Goal: Information Seeking & Learning: Compare options

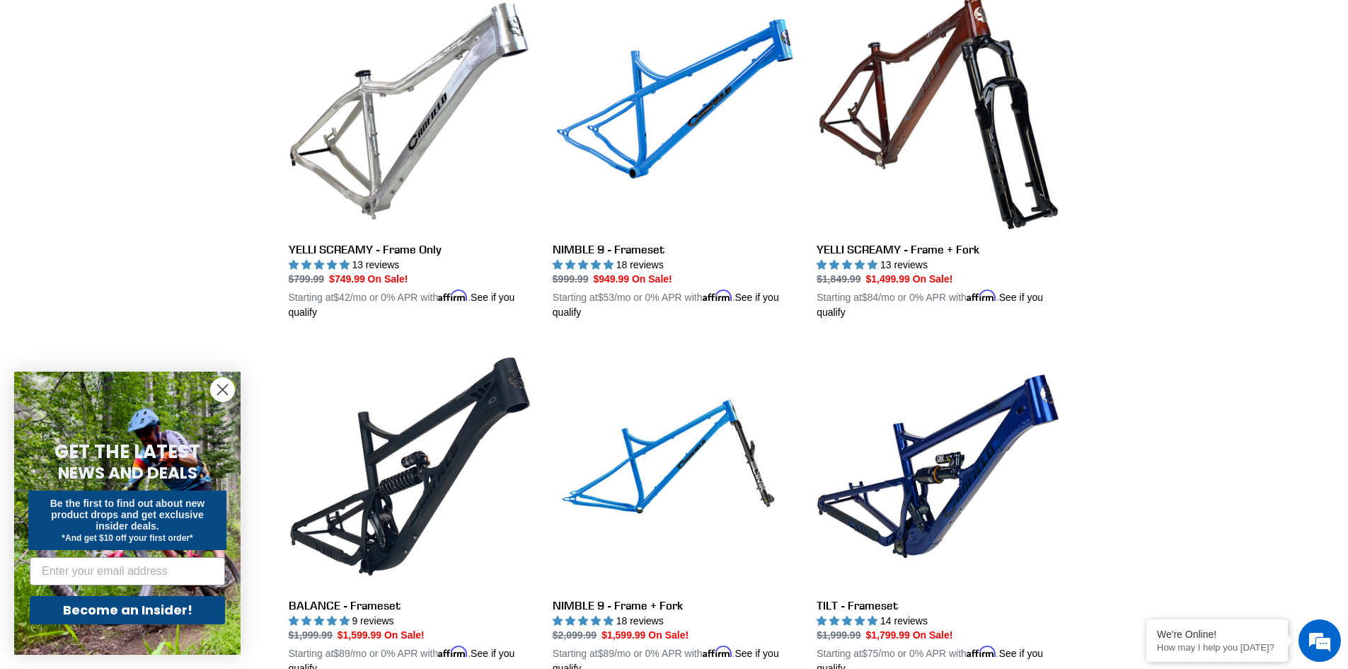
scroll to position [708, 0]
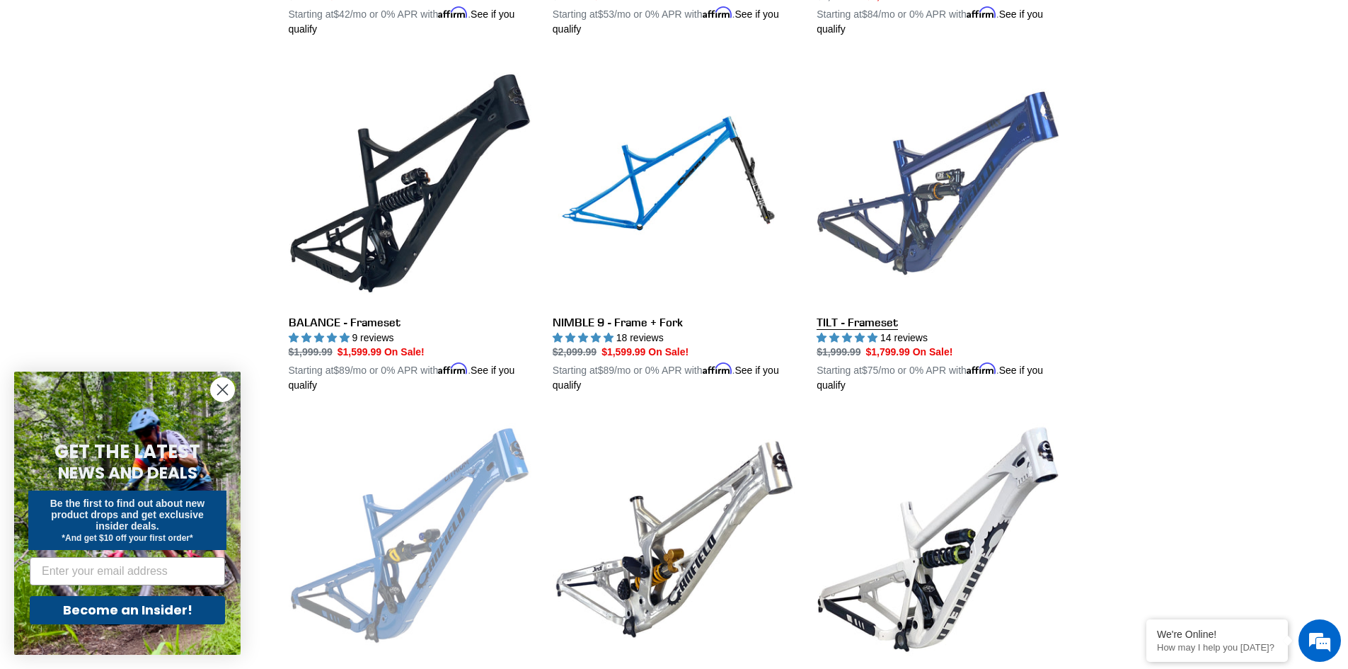
click at [966, 221] on link "TILT - Frameset" at bounding box center [938, 227] width 243 height 331
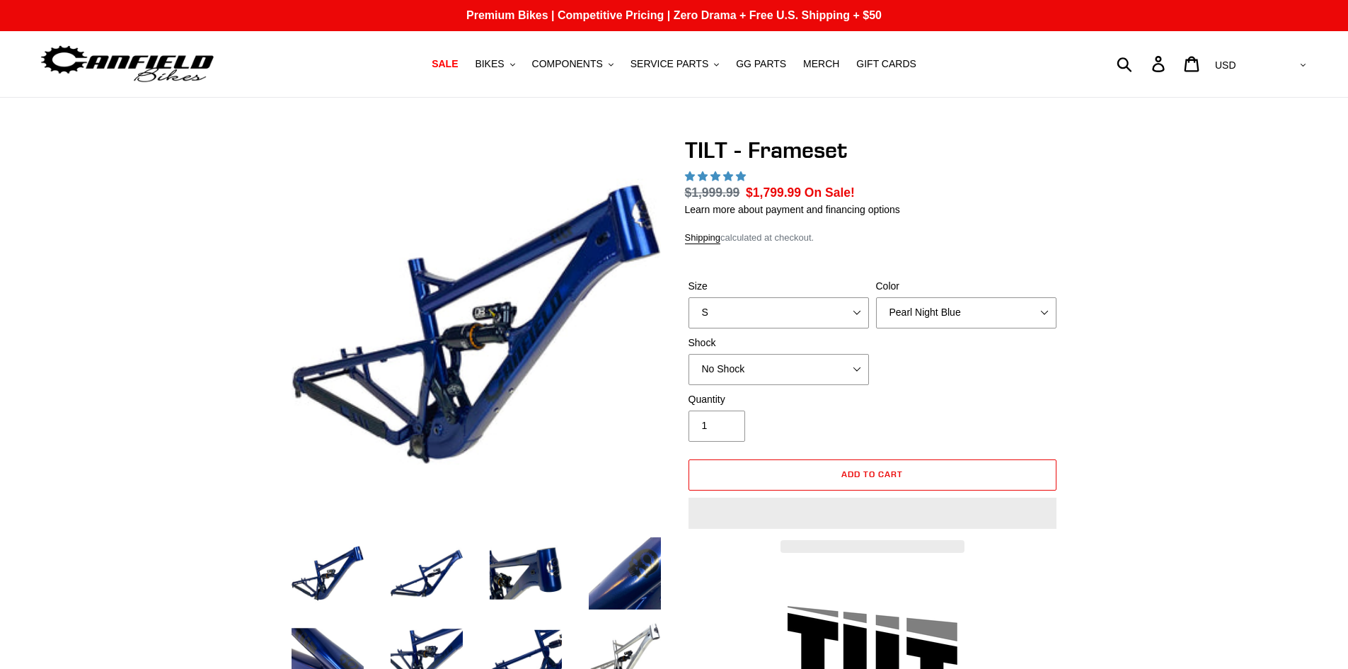
select select "highest-rating"
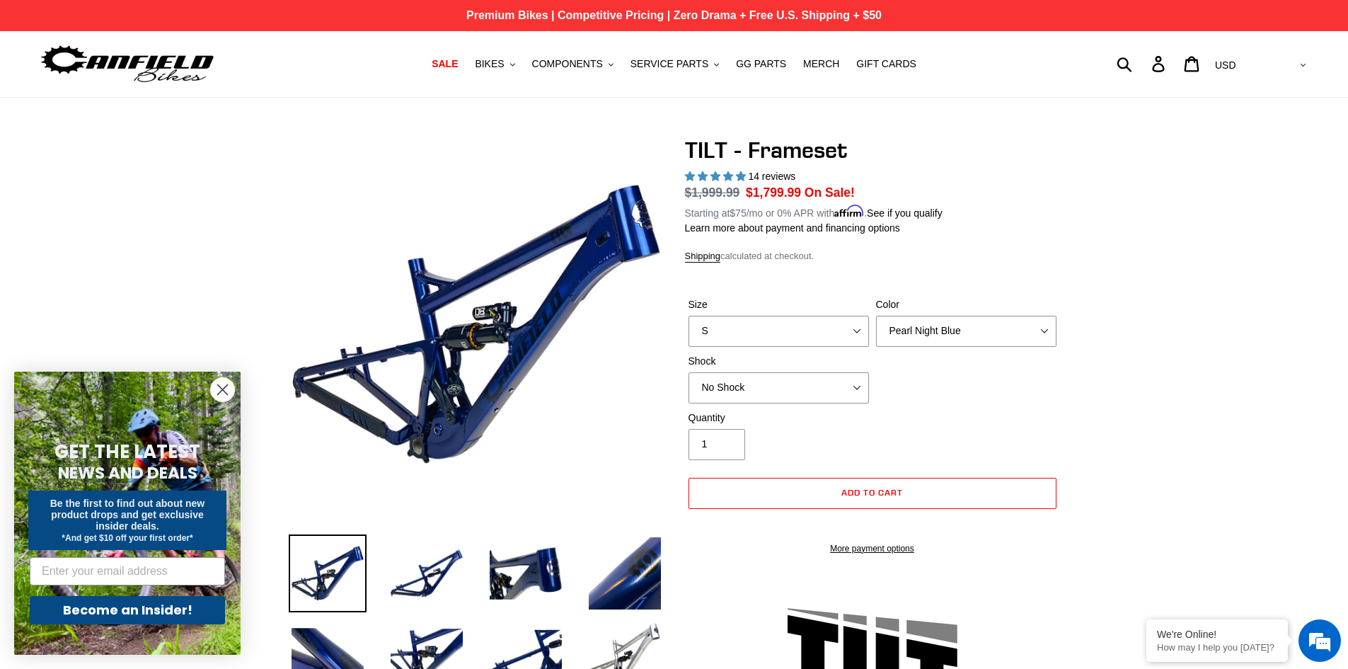
click at [659, 16] on p "Premium Bikes | Competitive Pricing | Zero Drama + Free U.S. Shipping + $50" at bounding box center [674, 15] width 1348 height 31
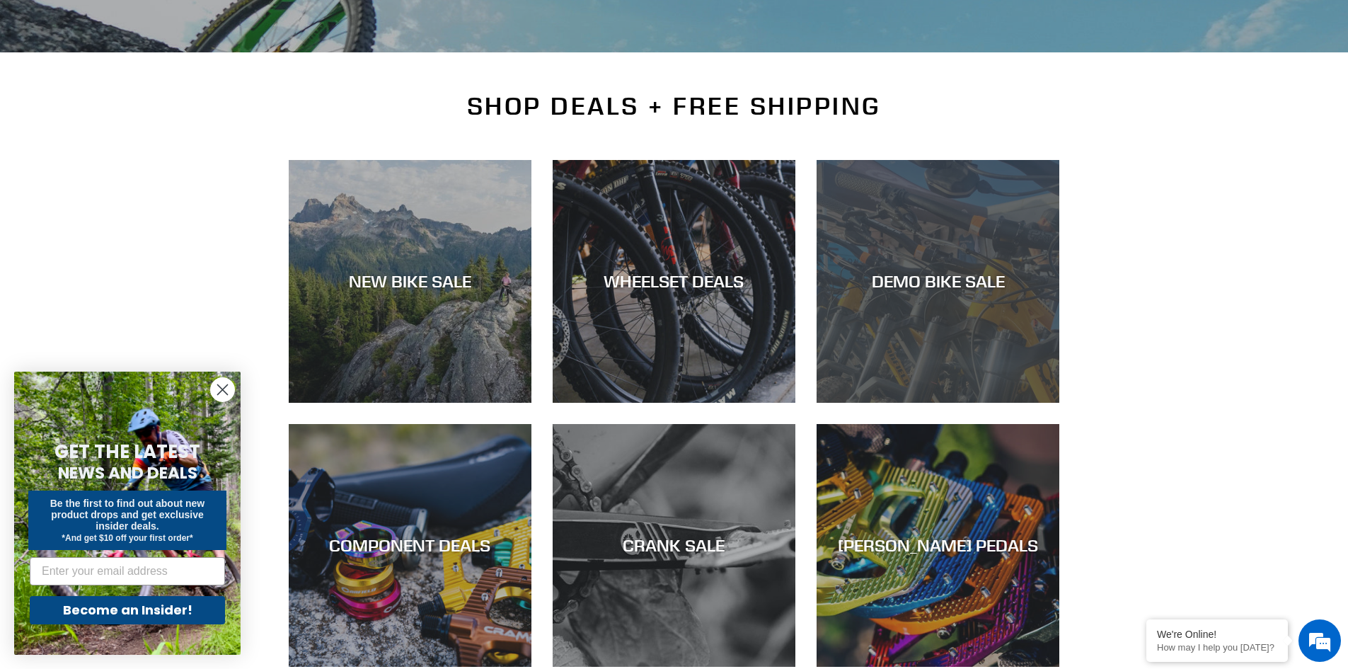
scroll to position [283, 0]
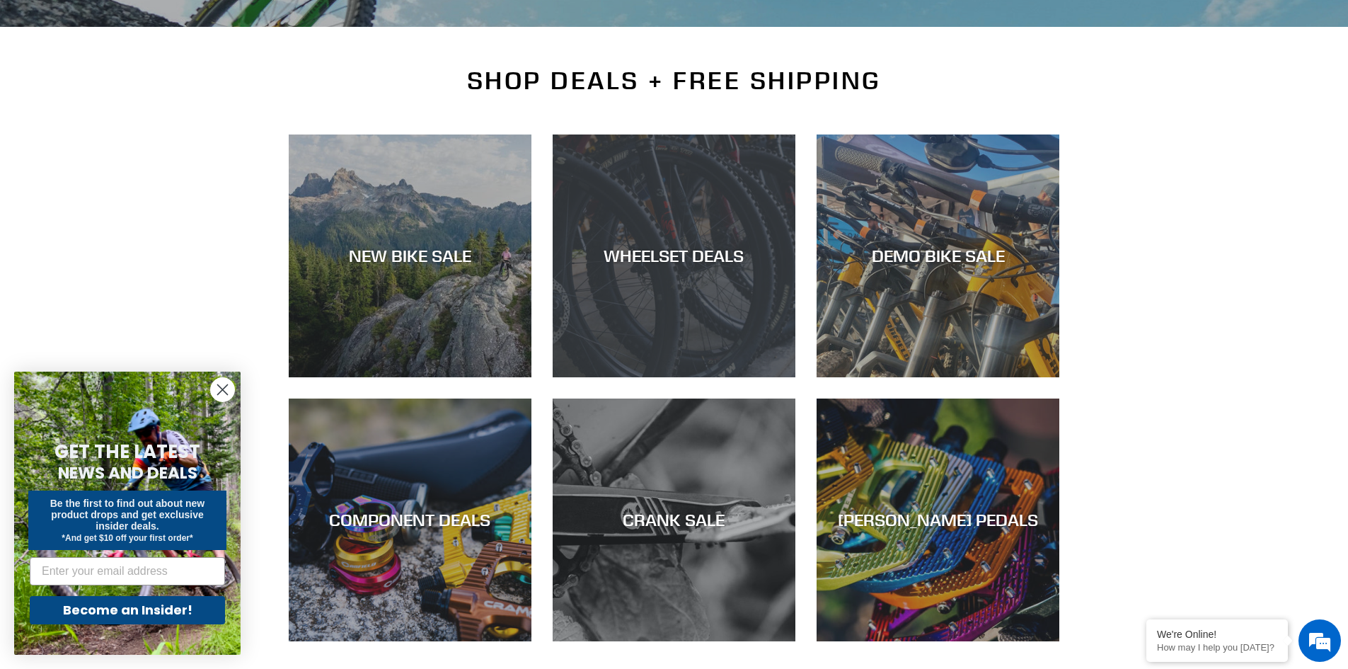
click at [727, 253] on div "WHEELSET DEALS" at bounding box center [674, 256] width 243 height 21
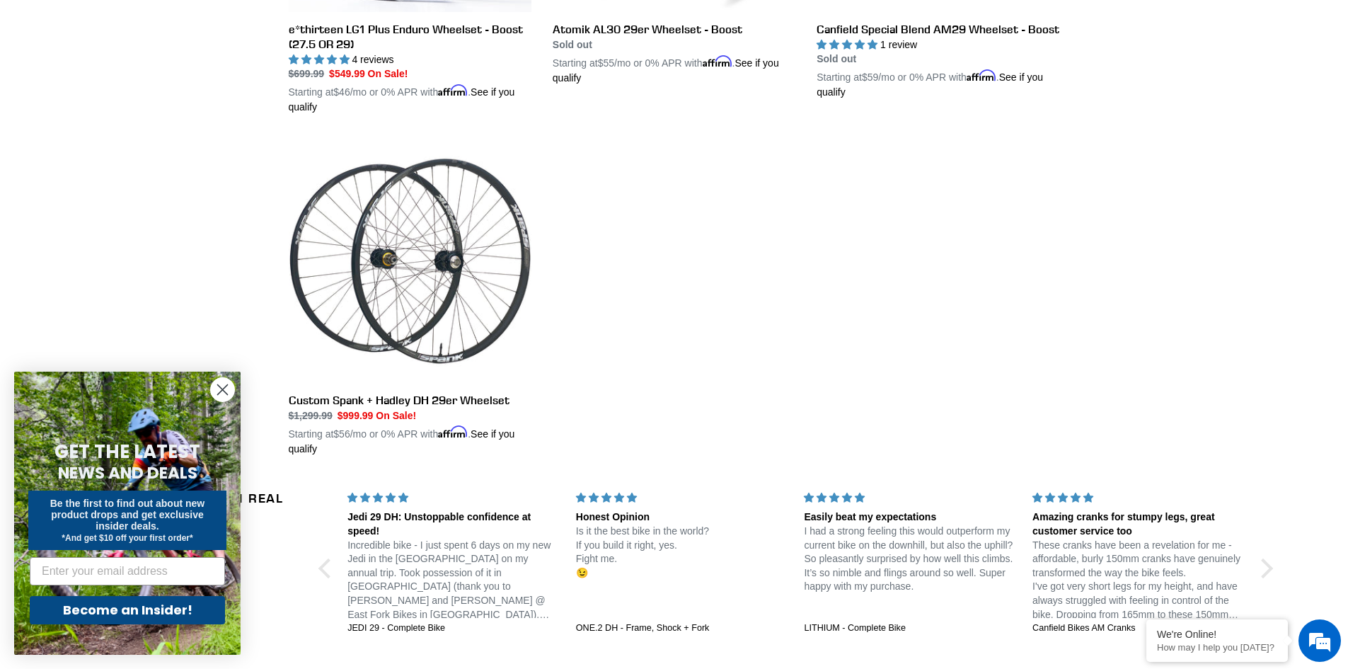
scroll to position [327, 0]
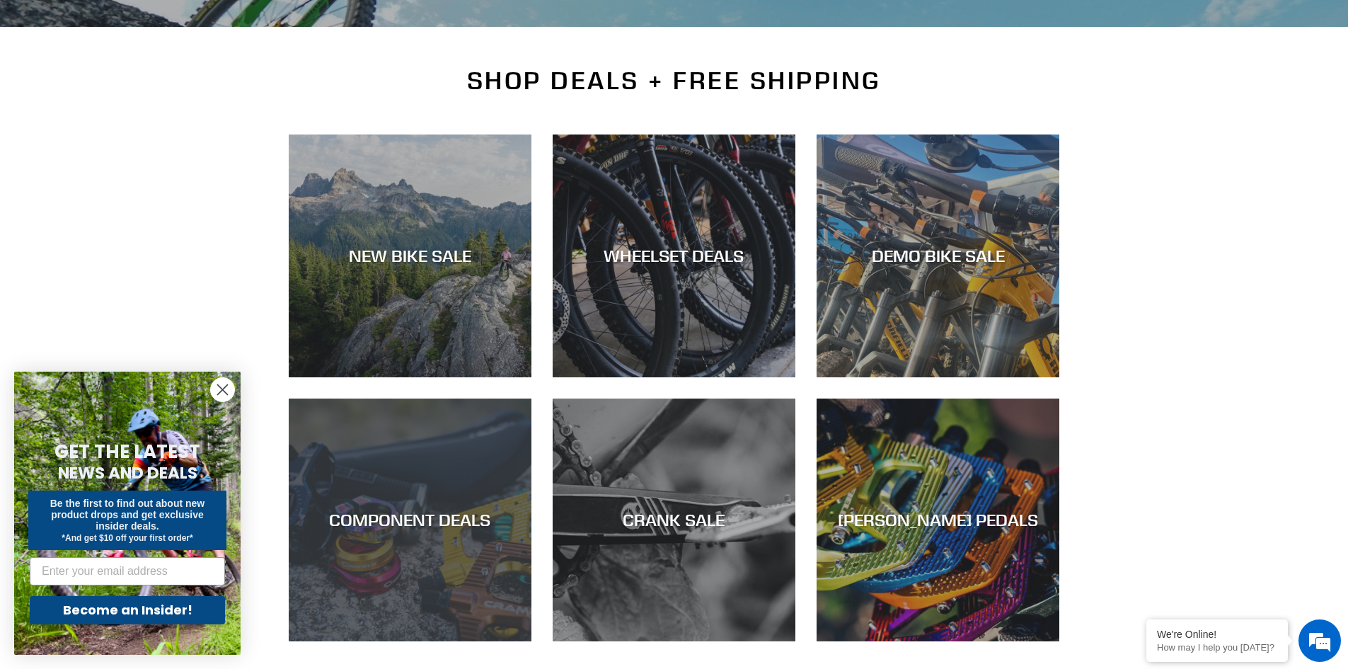
click at [376, 641] on div "COMPONENT DEALS" at bounding box center [410, 641] width 243 height 0
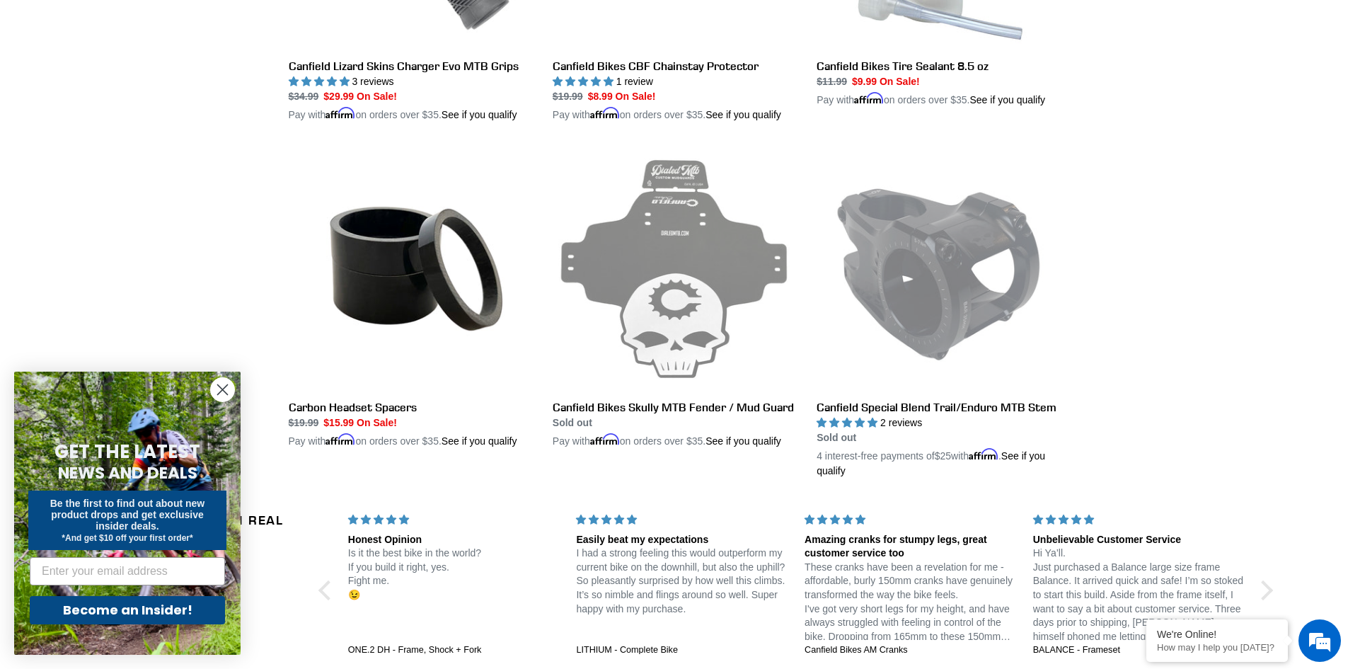
scroll to position [2781, 0]
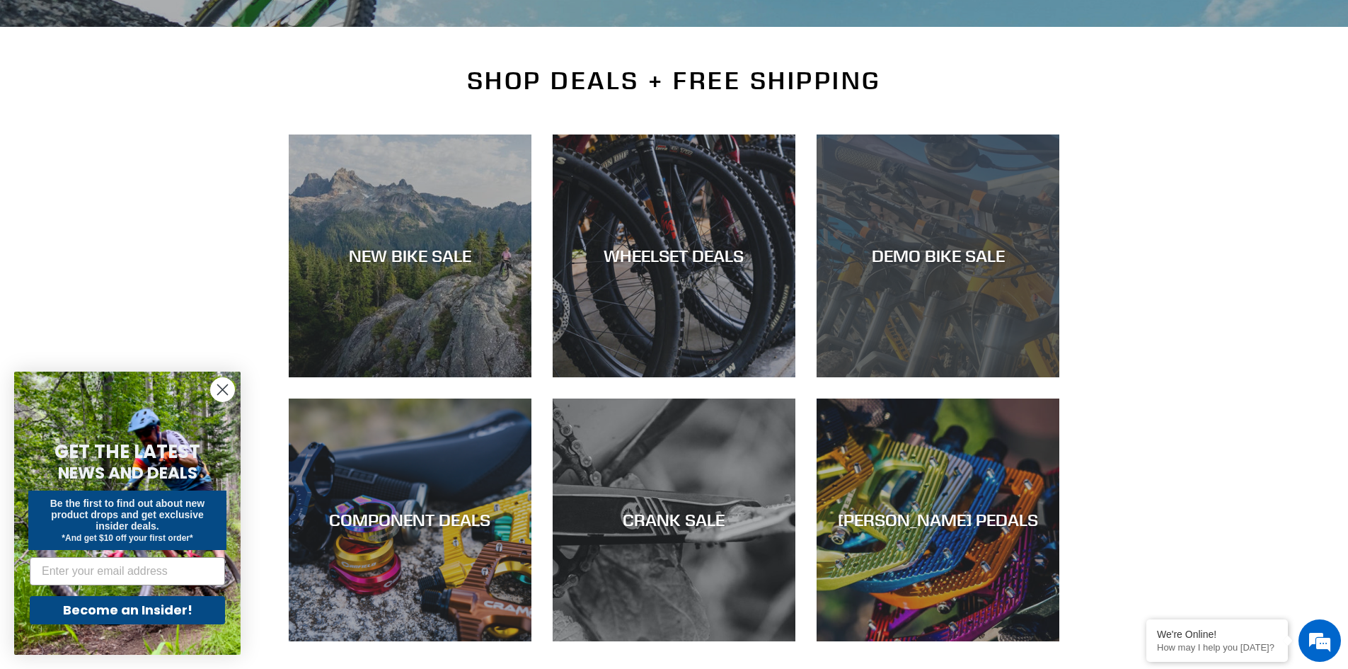
click at [974, 260] on div "DEMO BIKE SALE" at bounding box center [938, 256] width 243 height 21
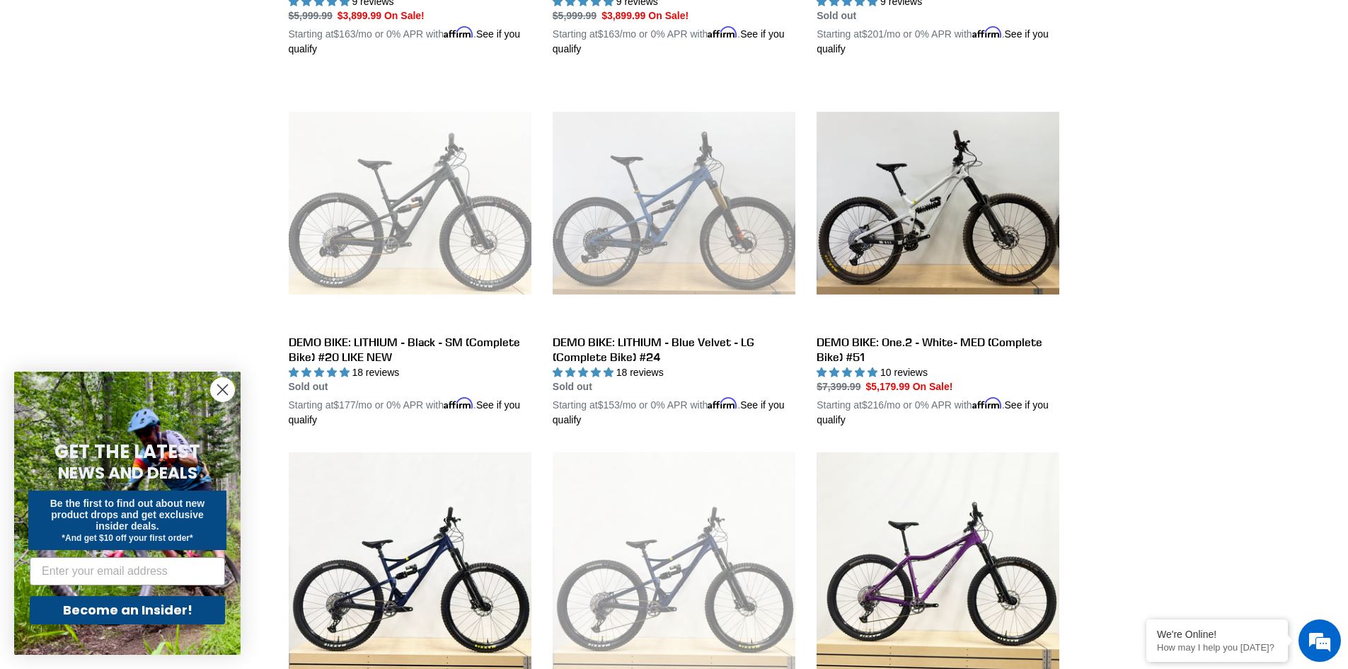
scroll to position [708, 0]
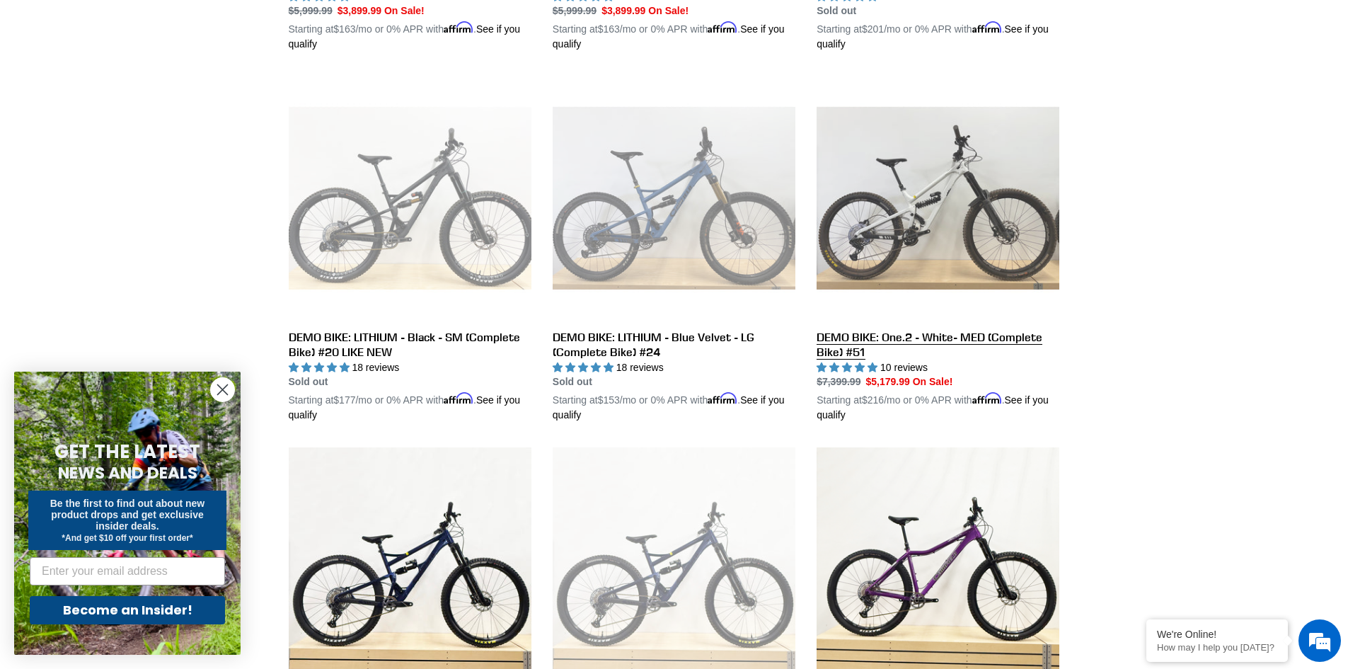
click at [1006, 337] on link "DEMO BIKE: One.2 - White- MED (Complete Bike) #51" at bounding box center [938, 249] width 243 height 346
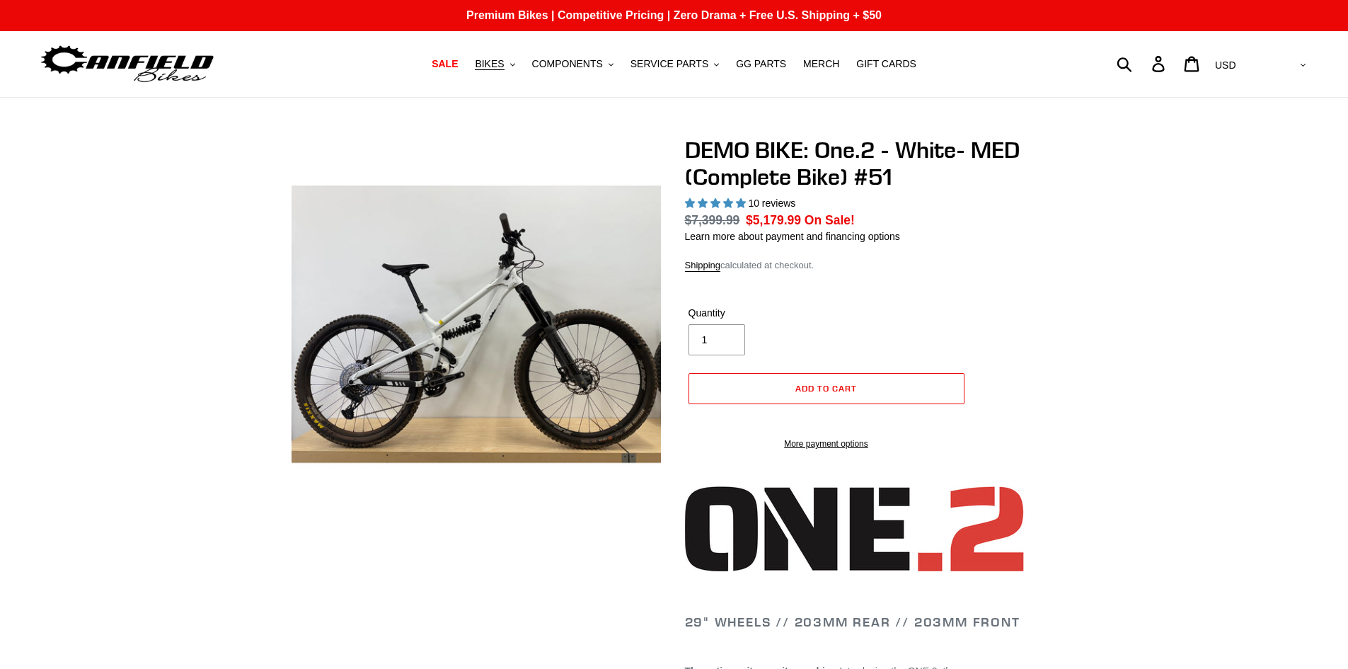
select select "highest-rating"
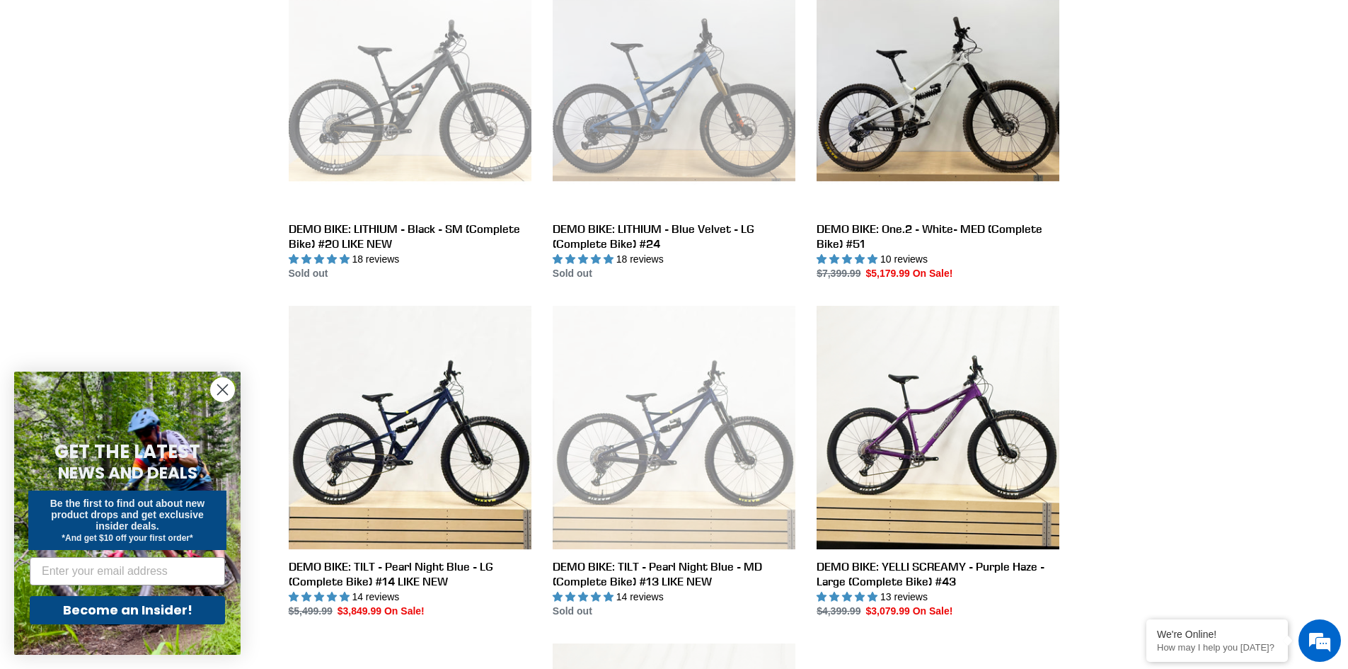
scroll to position [952, 0]
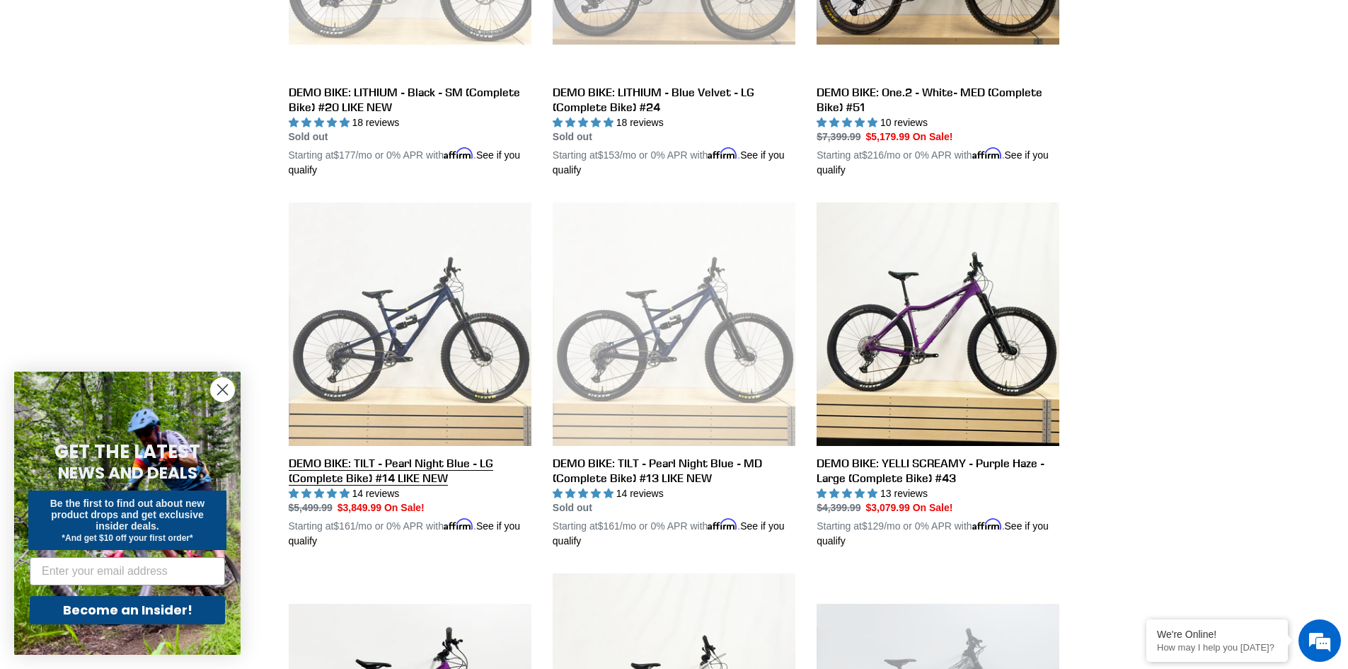
click at [418, 462] on link "DEMO BIKE: TILT - Pearl Night Blue - LG (Complete Bike) #14 LIKE NEW" at bounding box center [410, 375] width 243 height 346
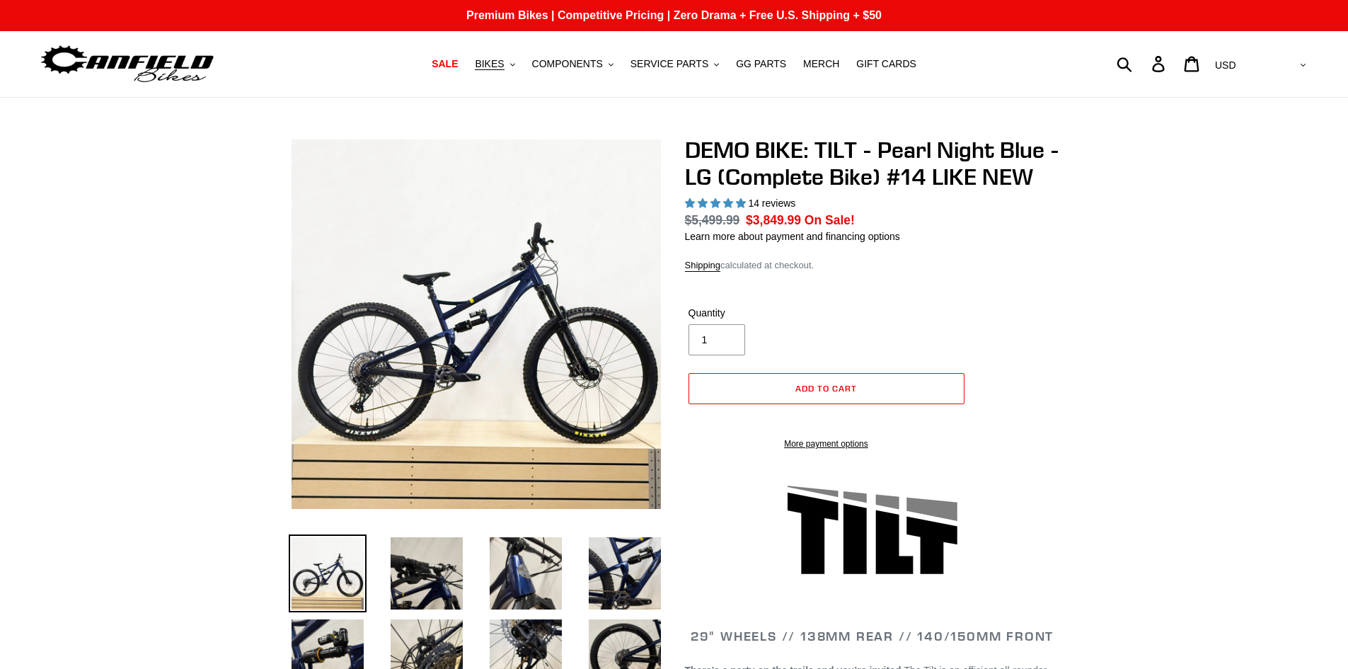
select select "highest-rating"
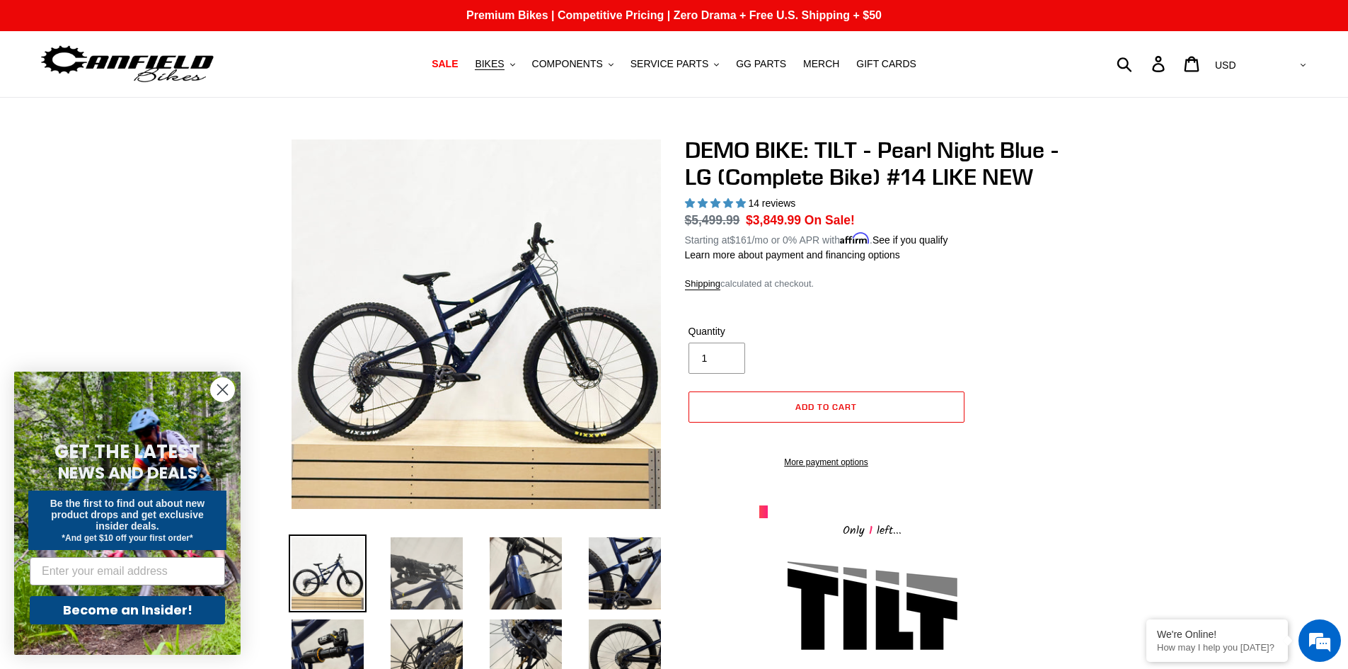
click at [458, 571] on img at bounding box center [427, 573] width 78 height 78
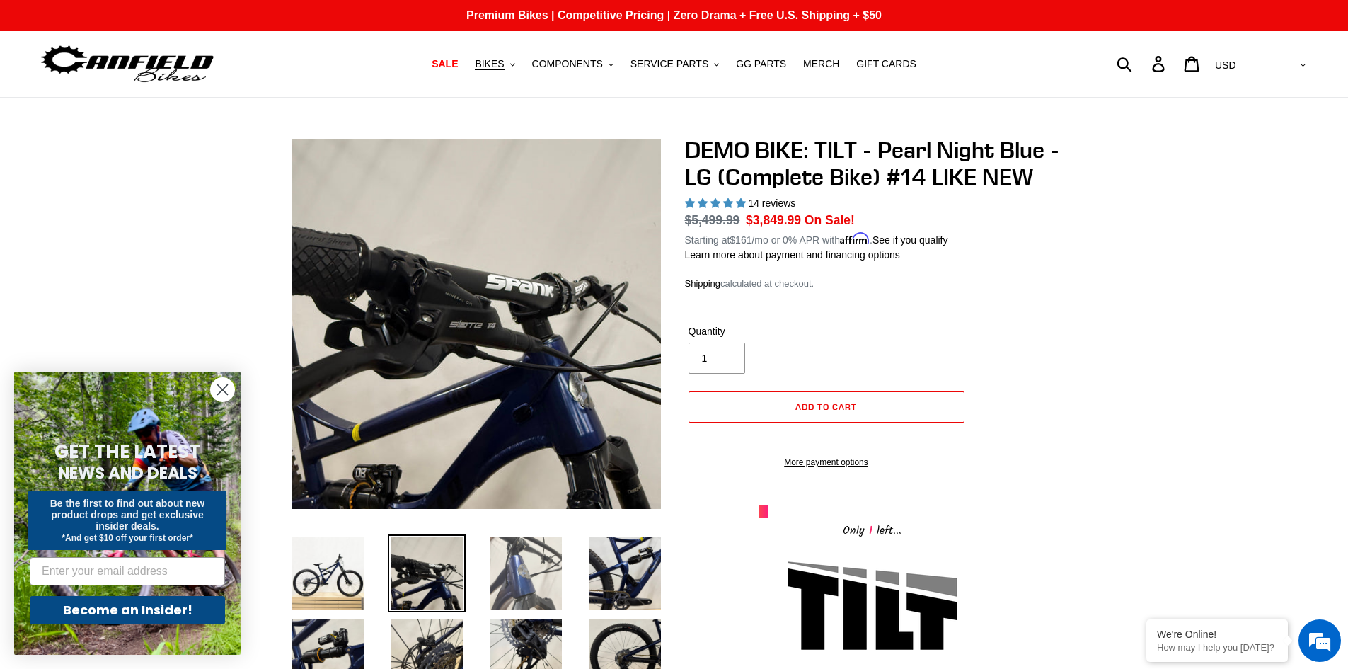
click at [490, 571] on img at bounding box center [526, 573] width 78 height 78
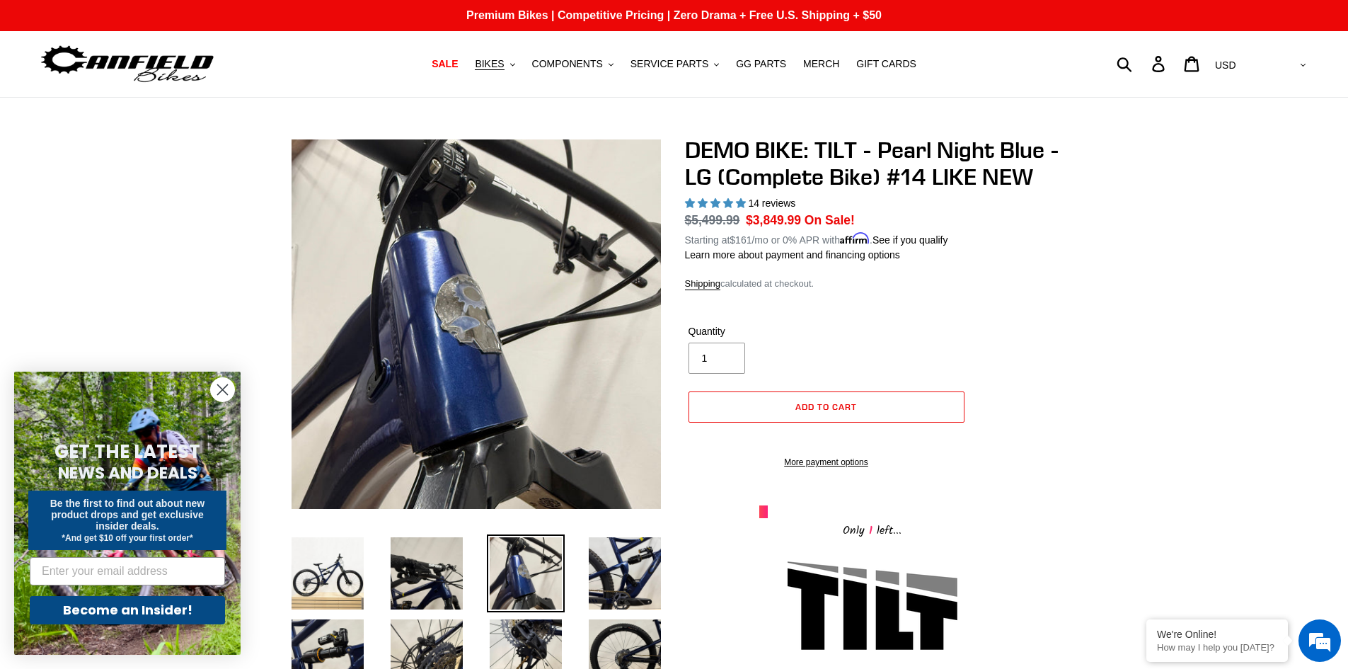
click at [580, 560] on li at bounding box center [614, 577] width 99 height 82
click at [634, 569] on img at bounding box center [625, 573] width 78 height 78
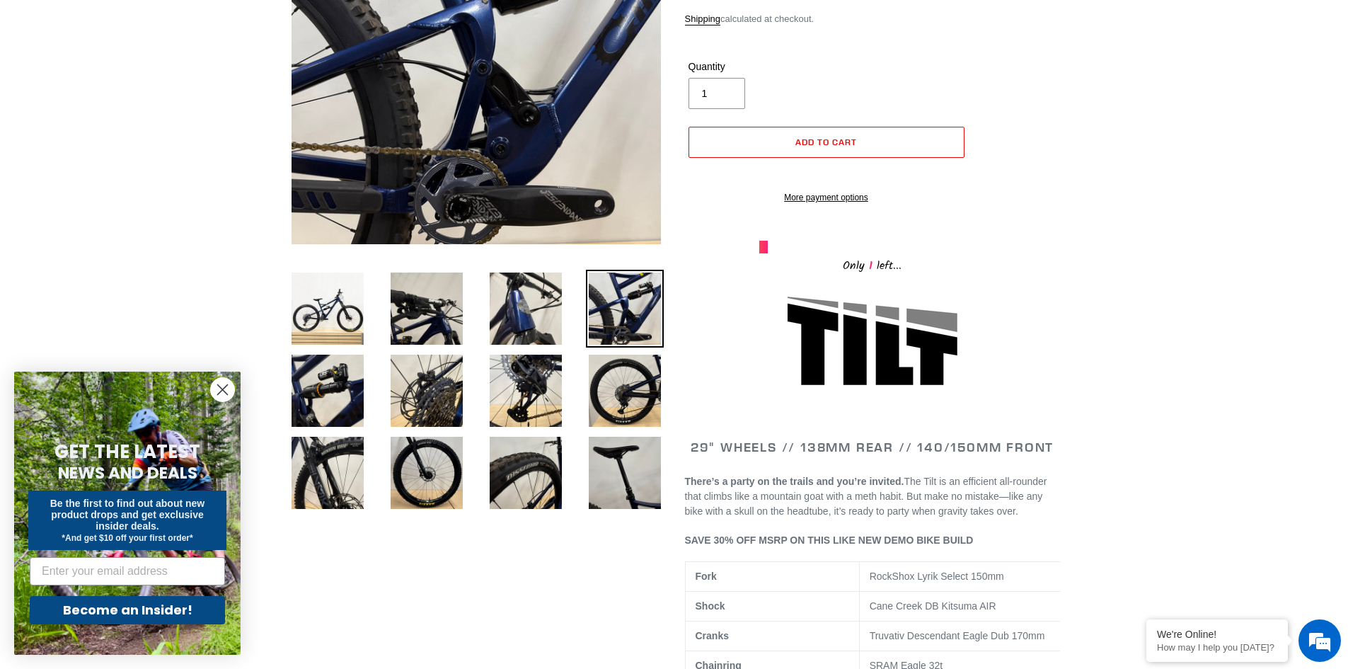
scroll to position [283, 0]
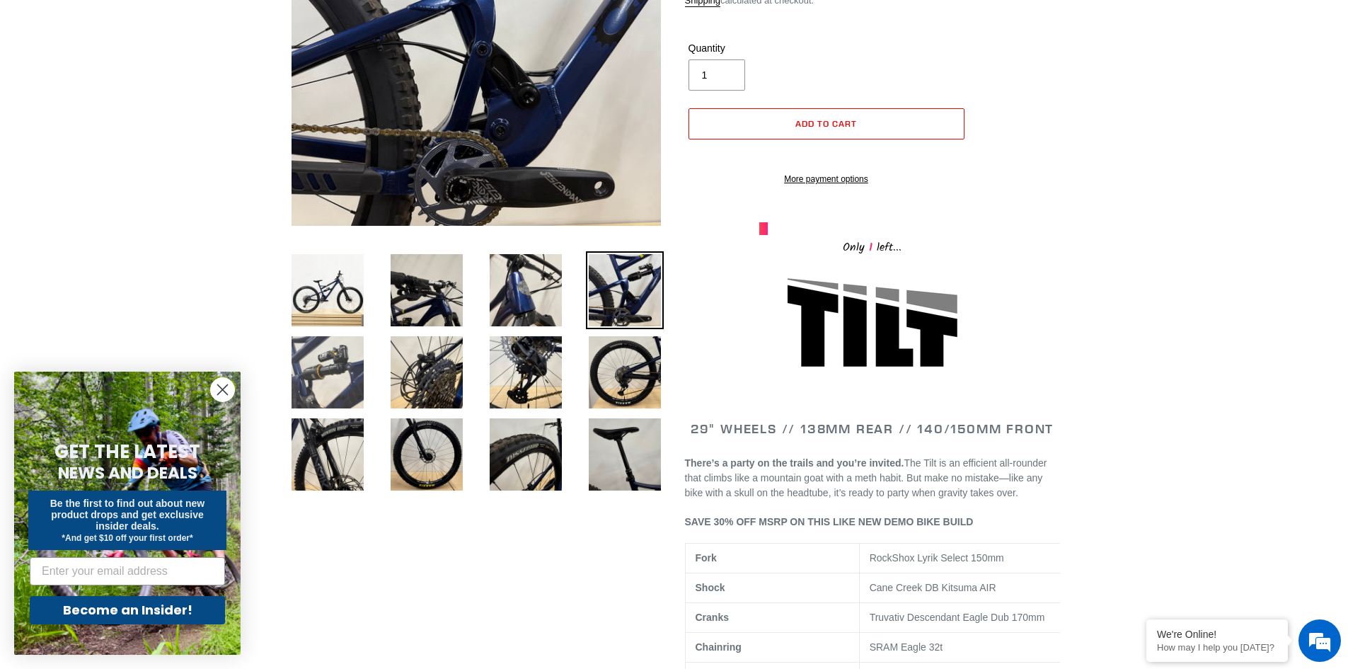
click at [299, 377] on img at bounding box center [328, 372] width 78 height 78
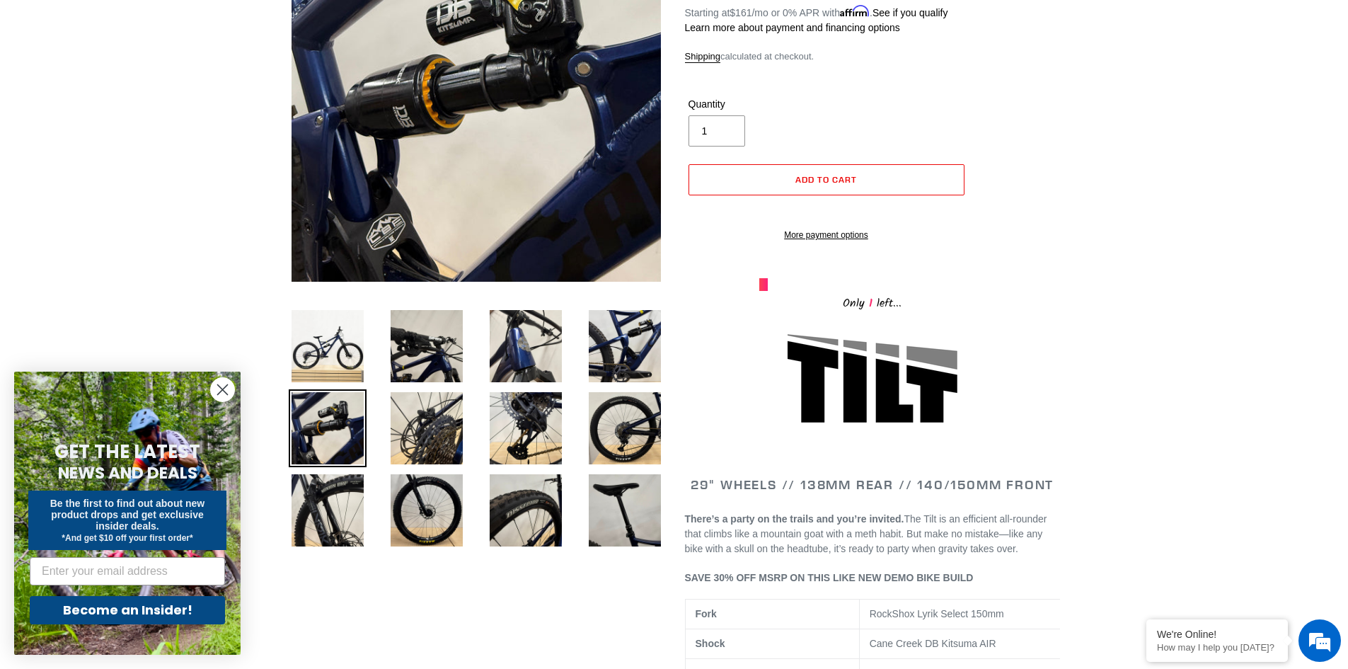
scroll to position [142, 0]
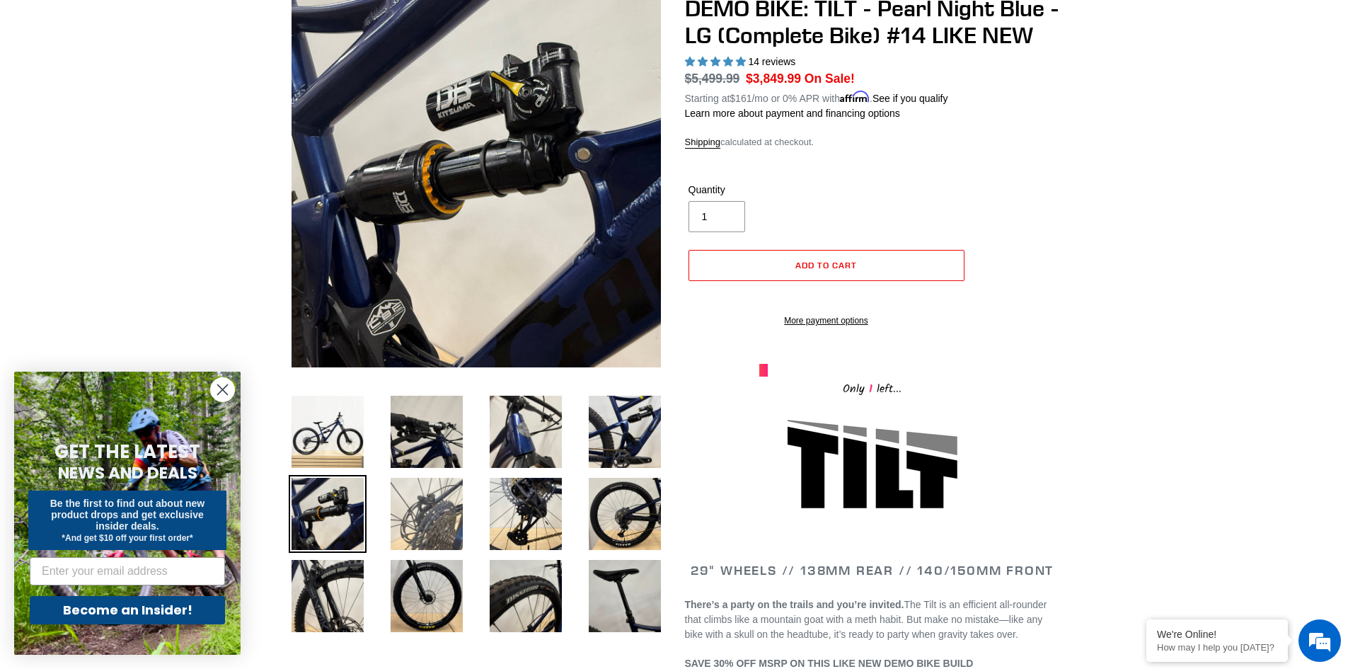
click at [395, 500] on img at bounding box center [427, 514] width 78 height 78
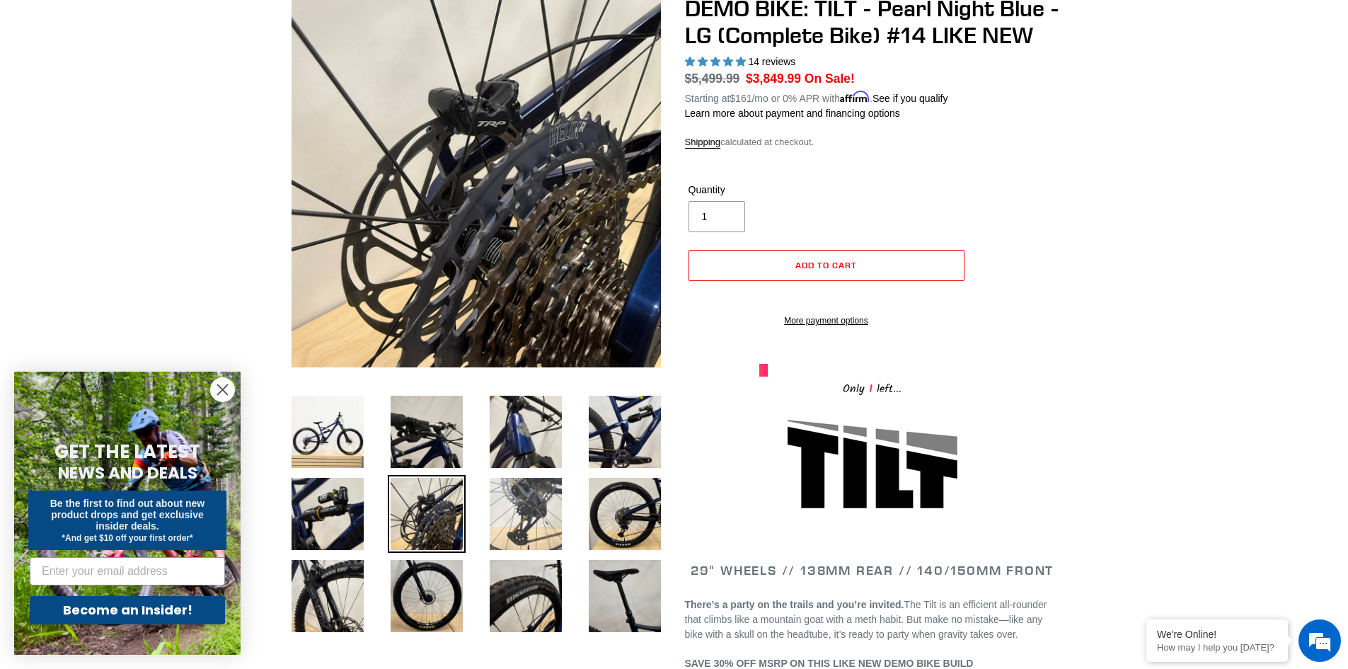
click at [506, 506] on img at bounding box center [526, 514] width 78 height 78
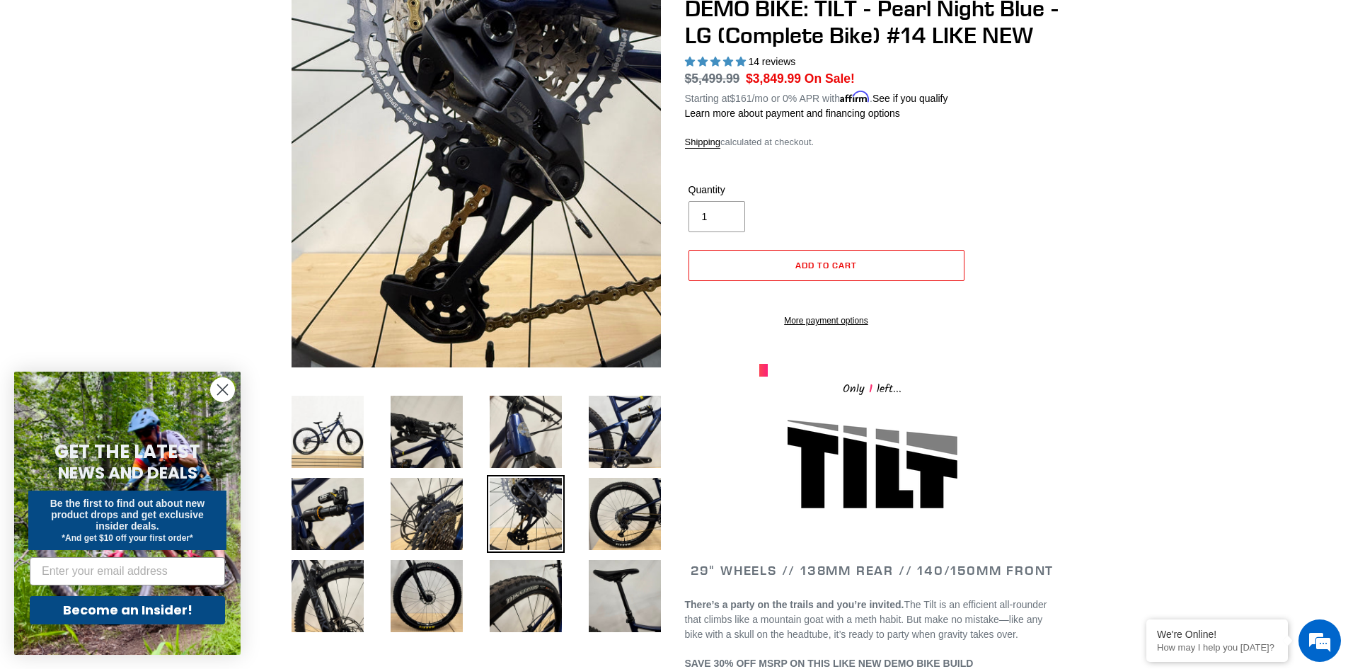
click at [560, 517] on img at bounding box center [526, 514] width 78 height 78
click at [457, 505] on img at bounding box center [427, 514] width 78 height 78
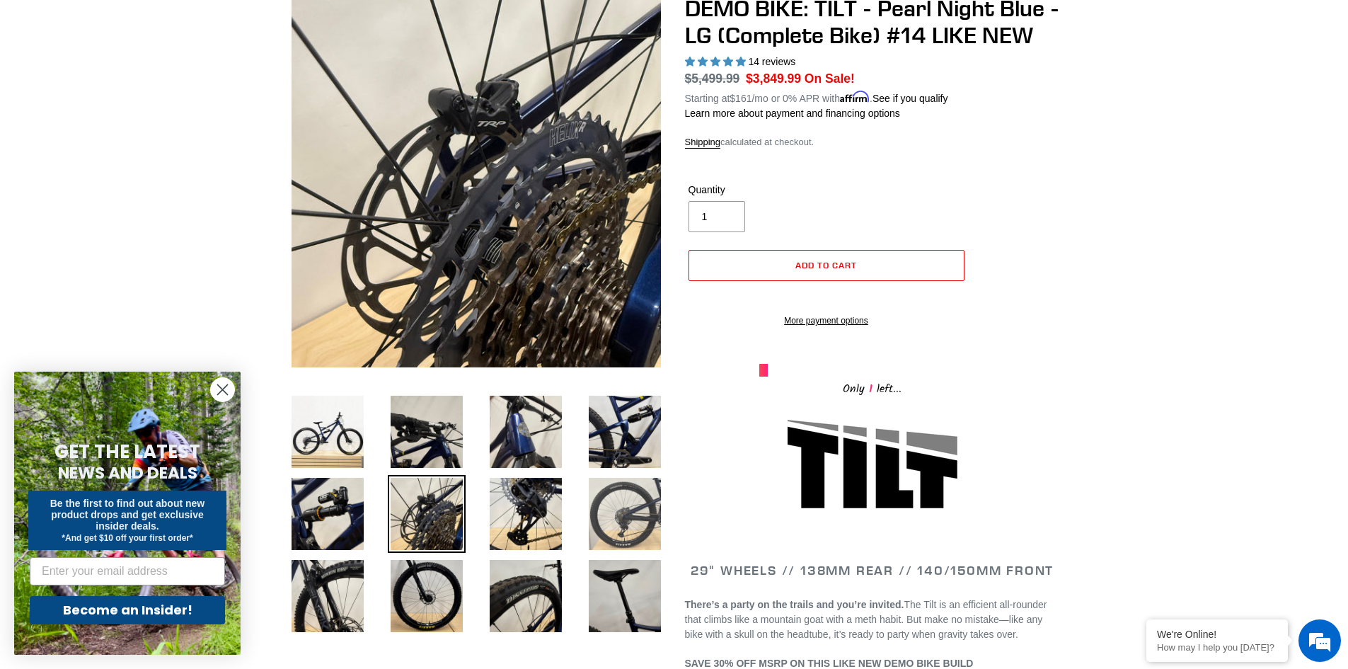
click at [616, 524] on img at bounding box center [625, 514] width 78 height 78
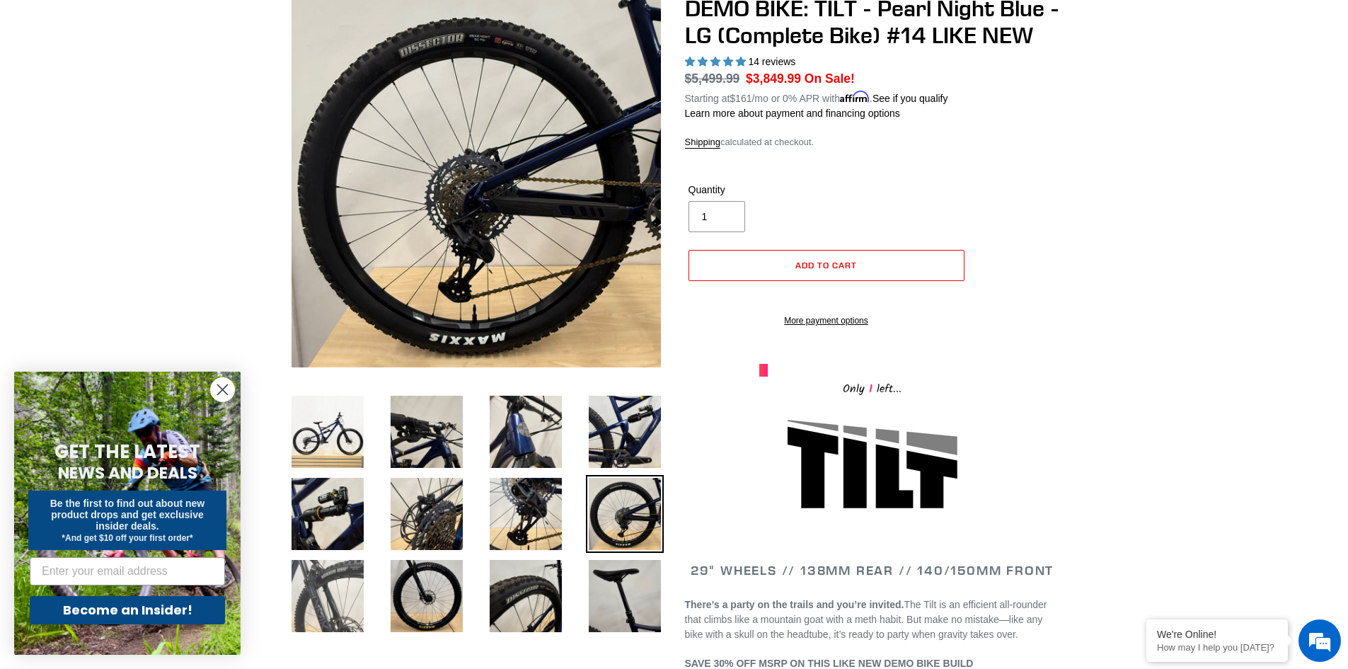
click at [359, 568] on img at bounding box center [328, 596] width 78 height 78
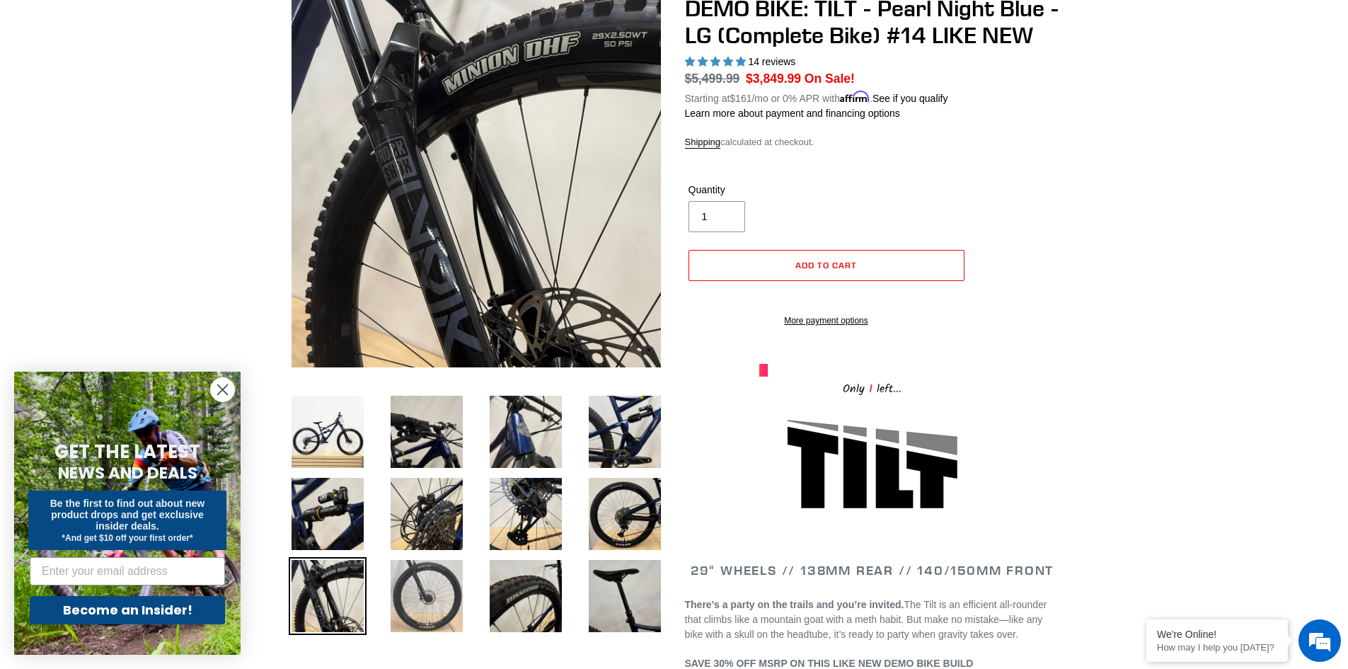
click at [412, 575] on img at bounding box center [427, 596] width 78 height 78
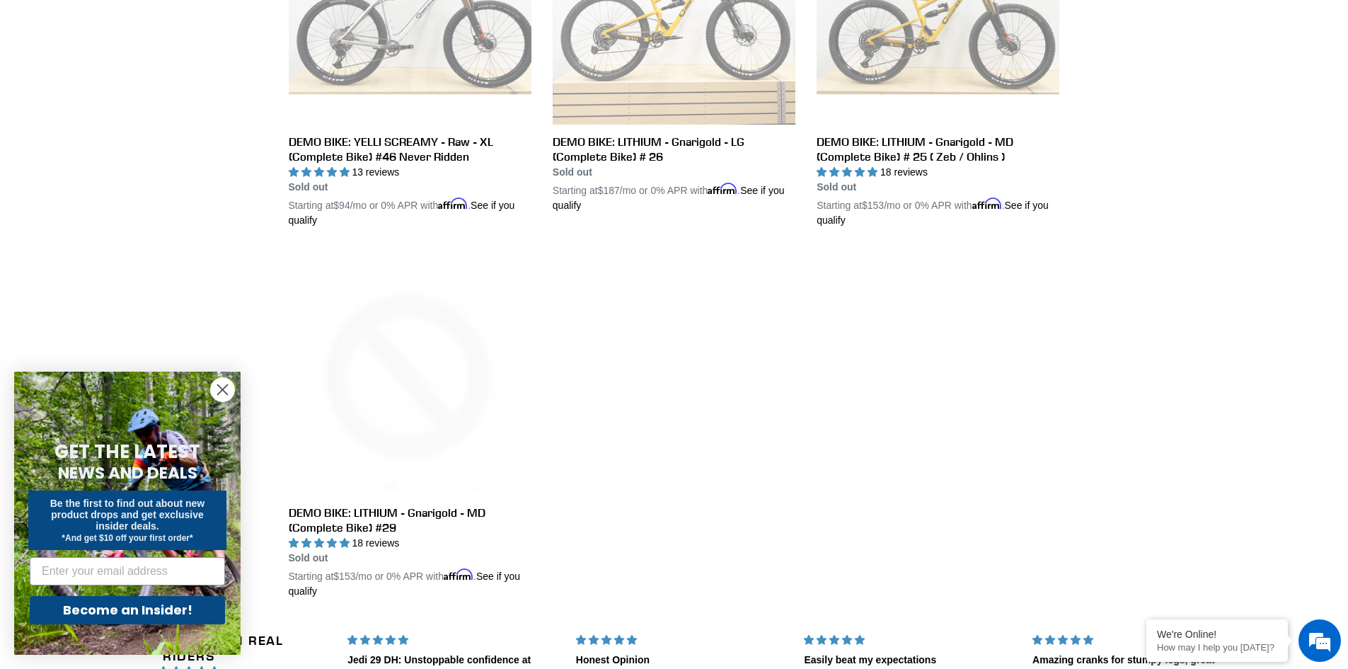
scroll to position [2433, 0]
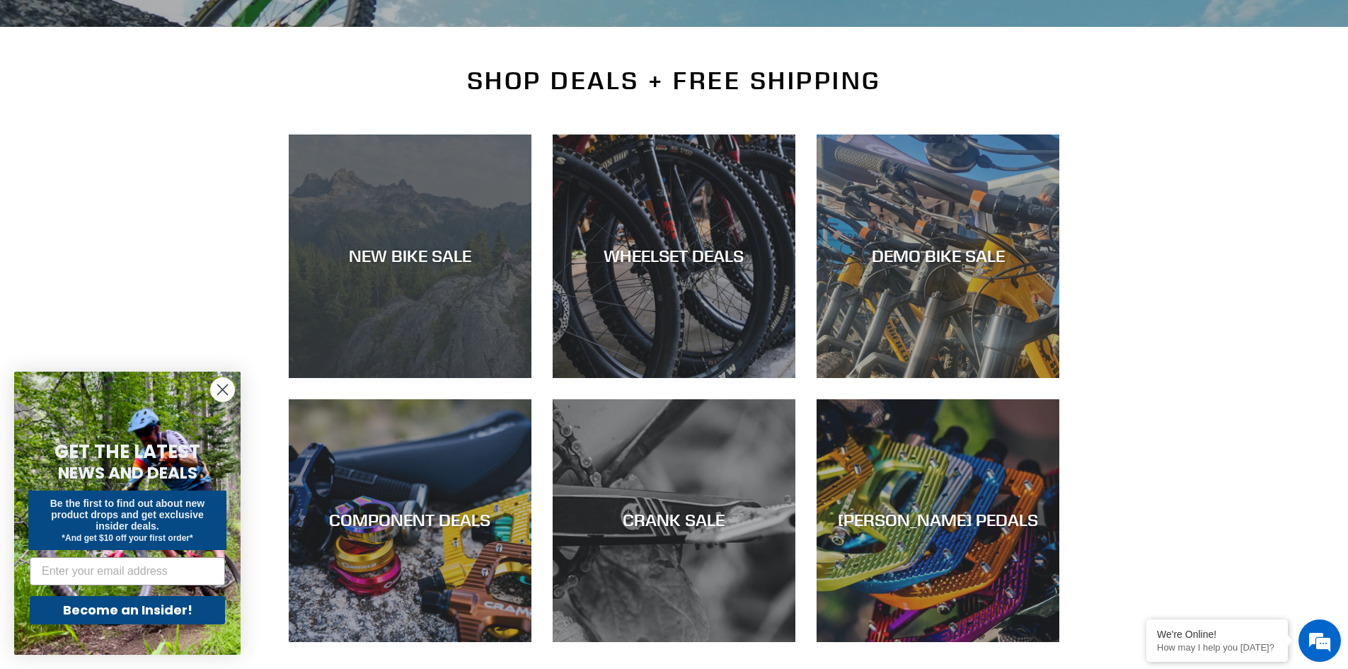
click at [342, 262] on div "NEW BIKE SALE" at bounding box center [410, 256] width 243 height 21
